Goal: Find contact information: Find contact information

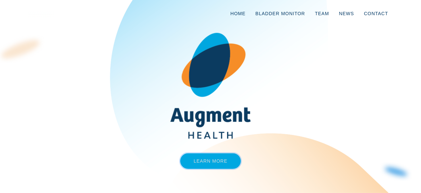
click at [213, 159] on link "Learn More" at bounding box center [210, 160] width 61 height 15
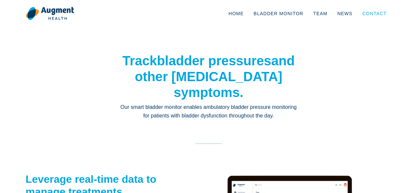
click at [377, 13] on link "Contact" at bounding box center [374, 14] width 34 height 22
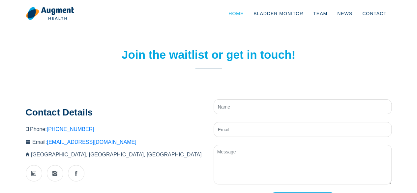
click at [245, 11] on link "Home" at bounding box center [235, 14] width 25 height 22
